Goal: Find specific page/section: Find specific page/section

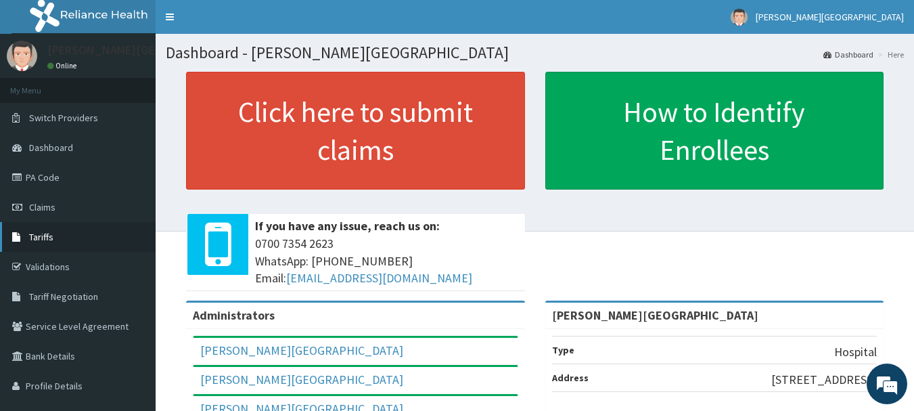
click at [47, 234] on span "Tariffs" at bounding box center [41, 237] width 24 height 12
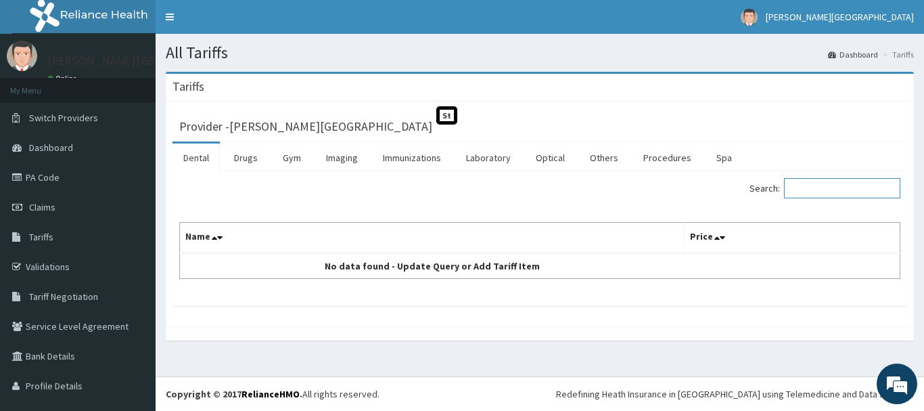
click at [798, 191] on input "Search:" at bounding box center [842, 188] width 116 height 20
click at [348, 151] on link "Imaging" at bounding box center [341, 157] width 53 height 28
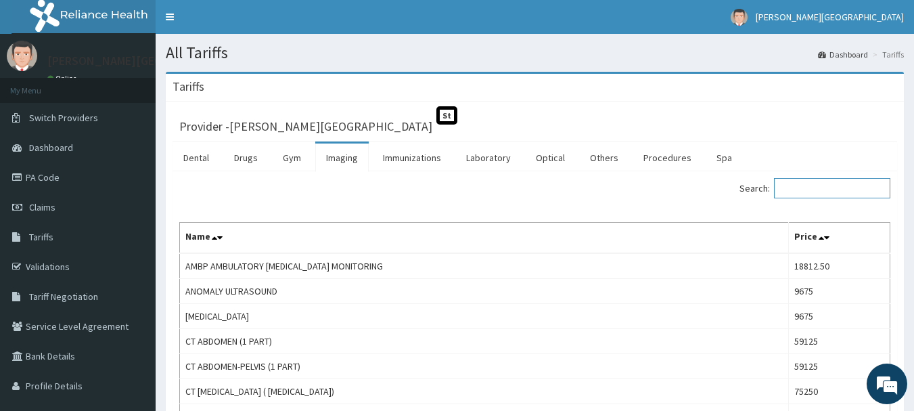
drag, startPoint x: 789, startPoint y: 181, endPoint x: 784, endPoint y: 173, distance: 10.3
click at [788, 181] on input "Search:" at bounding box center [832, 188] width 116 height 20
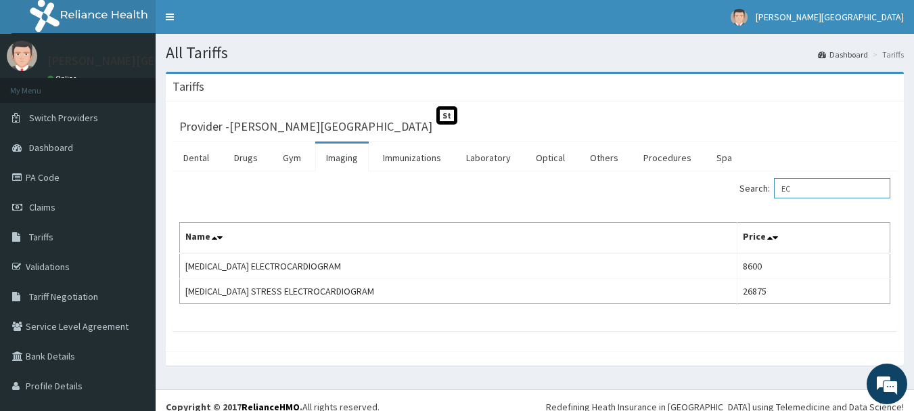
type input "E"
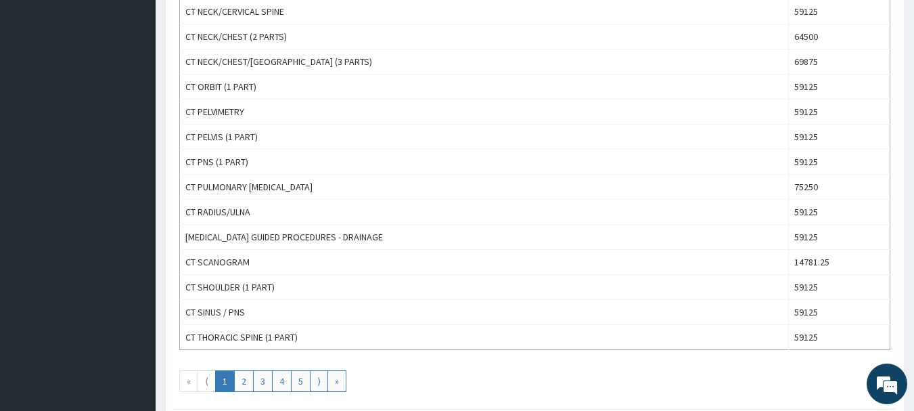
scroll to position [1246, 0]
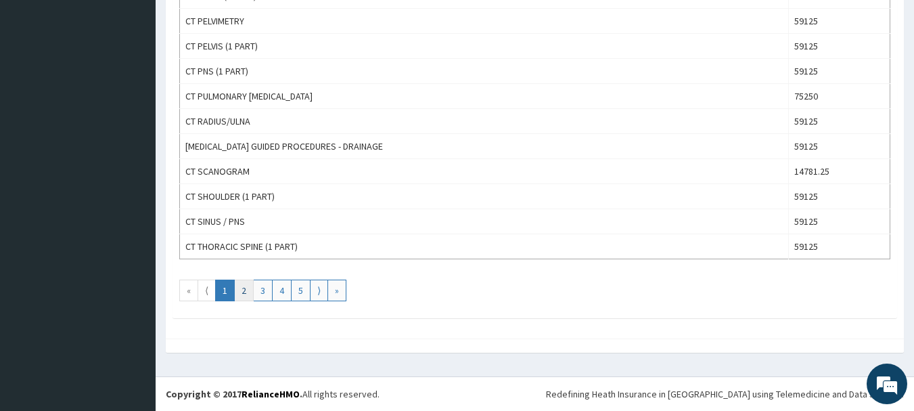
click at [244, 292] on link "2" at bounding box center [244, 290] width 20 height 22
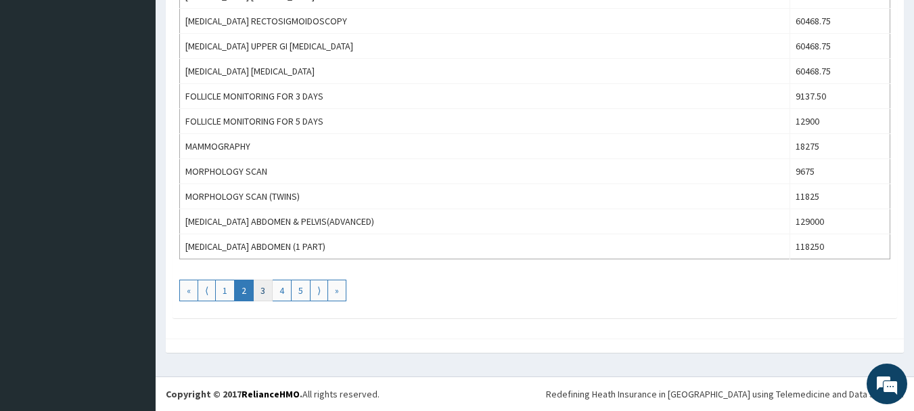
click at [265, 285] on link "3" at bounding box center [263, 290] width 20 height 22
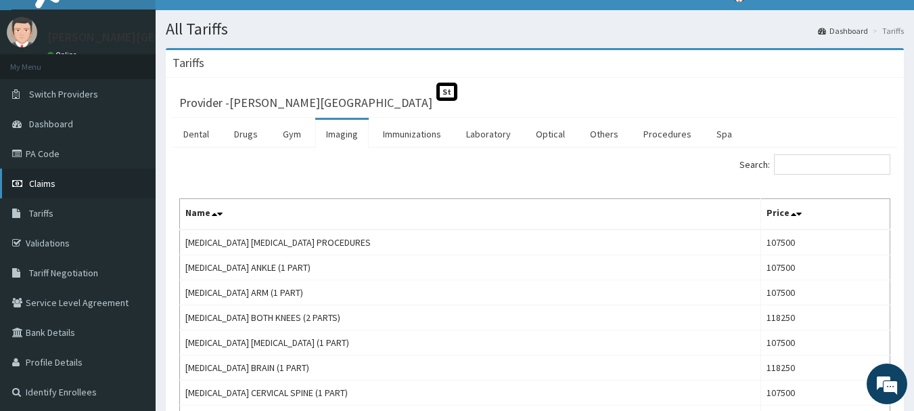
scroll to position [0, 0]
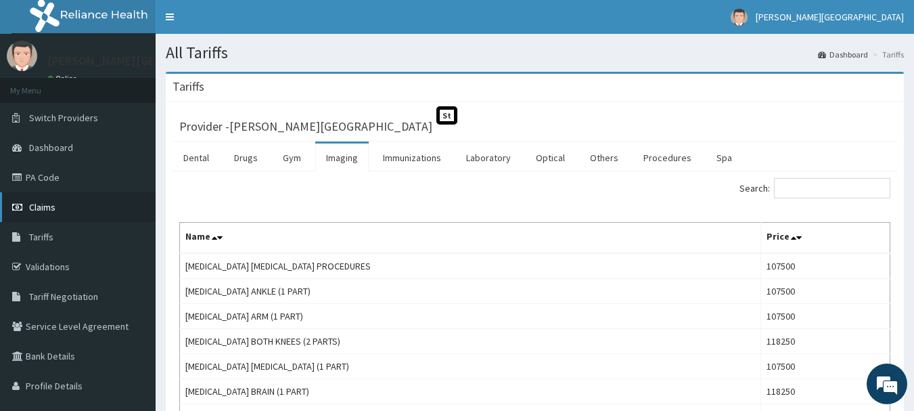
click at [56, 201] on link "Claims" at bounding box center [78, 207] width 156 height 30
click at [30, 204] on span "Claims" at bounding box center [42, 207] width 26 height 12
click at [37, 203] on span "Claims" at bounding box center [42, 207] width 26 height 12
